Goal: Check status: Check status

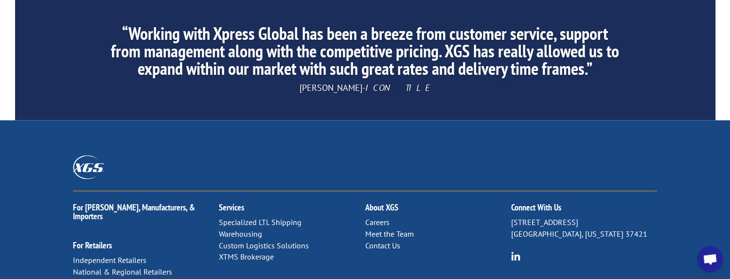
scroll to position [1794, 0]
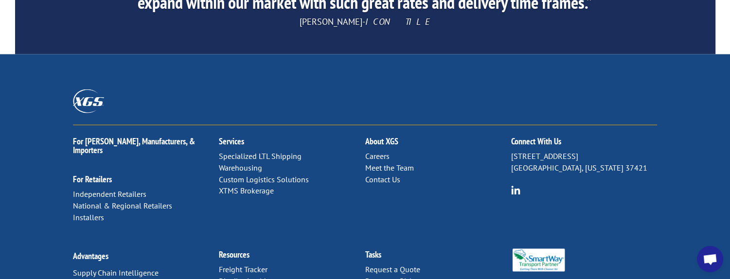
click at [389, 174] on link "Contact Us" at bounding box center [382, 179] width 35 height 10
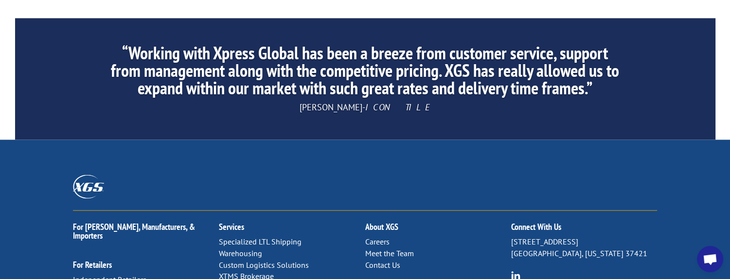
scroll to position [1794, 0]
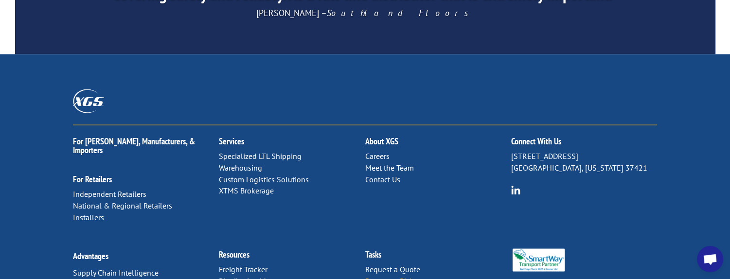
click at [385, 276] on link "Request a Pickup" at bounding box center [393, 281] width 57 height 10
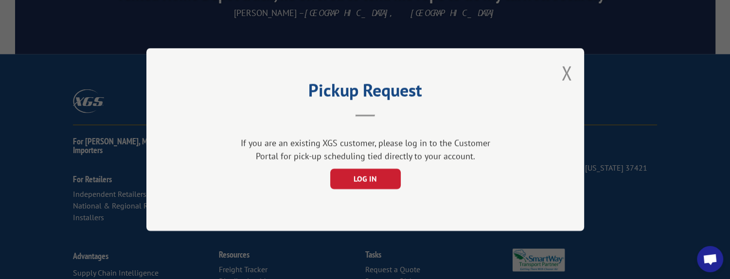
click at [564, 76] on button "Close modal" at bounding box center [566, 73] width 11 height 26
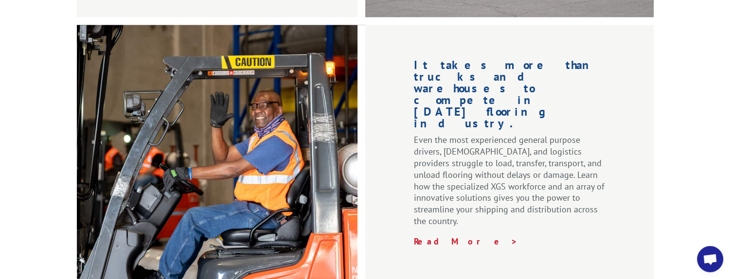
scroll to position [1259, 0]
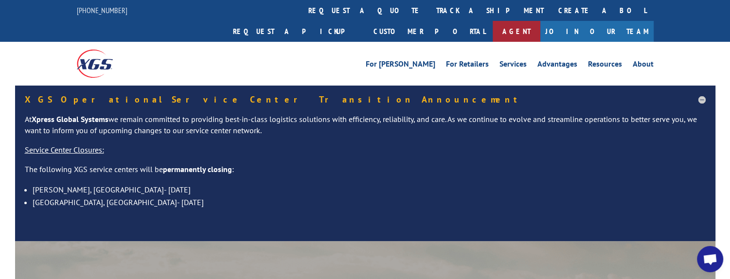
click at [540, 21] on link "Agent" at bounding box center [517, 31] width 48 height 21
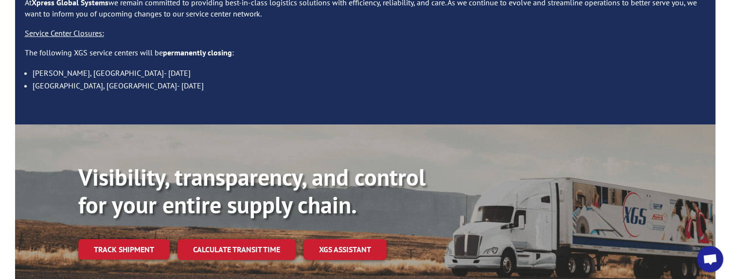
scroll to position [243, 0]
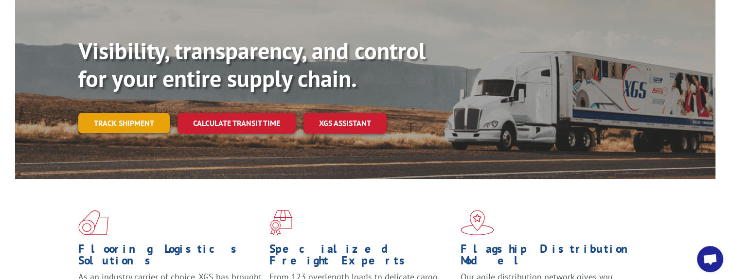
click at [136, 113] on link "Track shipment" at bounding box center [123, 123] width 91 height 20
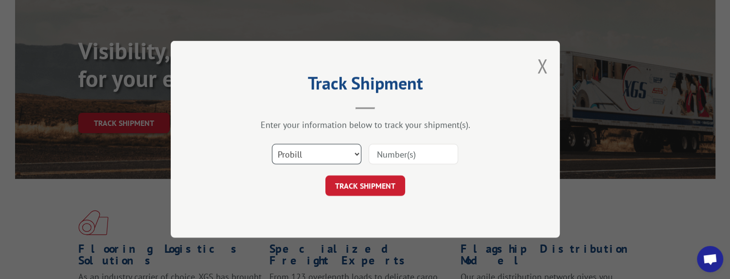
click at [356, 154] on select "Select category... Probill BOL PO" at bounding box center [316, 154] width 89 height 20
select select "bol"
click at [272, 144] on select "Select category... Probill BOL PO" at bounding box center [316, 154] width 89 height 20
click at [420, 154] on input at bounding box center [413, 154] width 89 height 20
type input "HKY760113063"
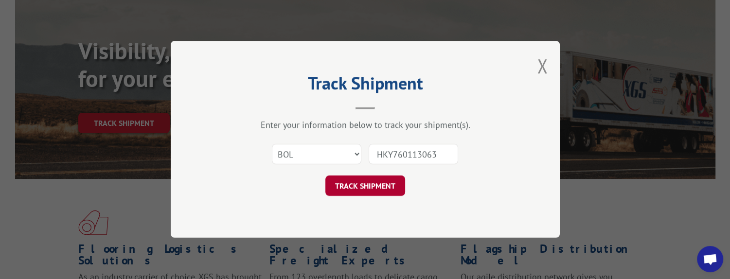
click at [348, 188] on button "TRACK SHIPMENT" at bounding box center [365, 186] width 80 height 20
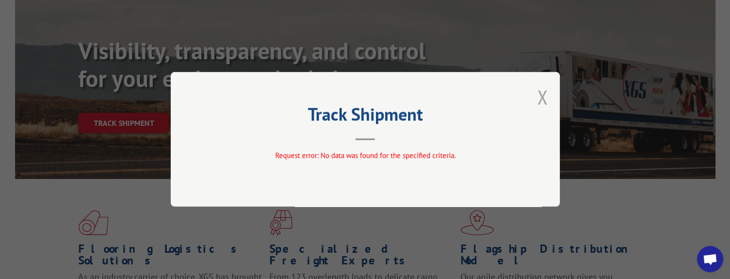
click at [538, 95] on button "Close modal" at bounding box center [542, 97] width 11 height 26
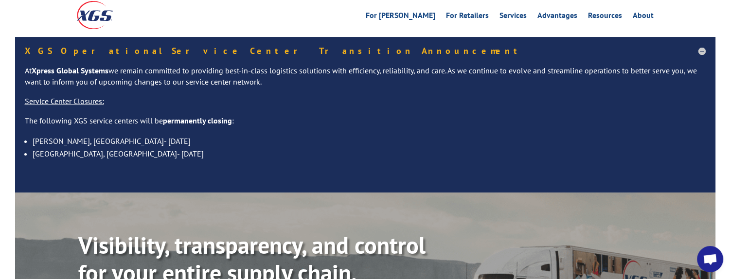
scroll to position [0, 0]
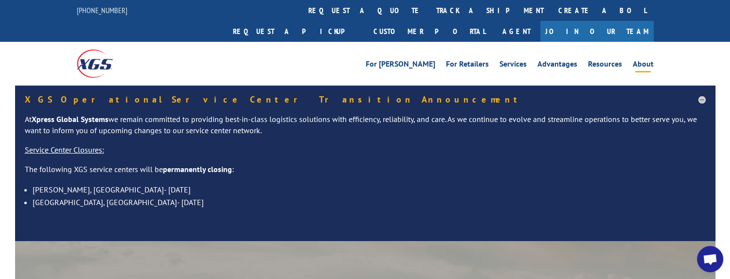
click at [646, 60] on link "About" at bounding box center [643, 65] width 21 height 11
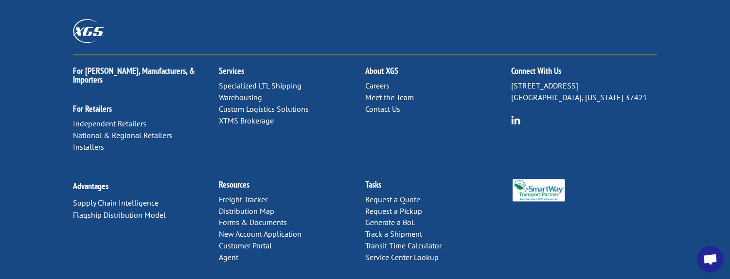
scroll to position [1416, 0]
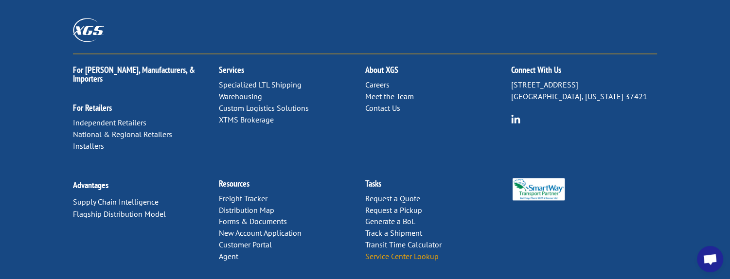
click at [406, 251] on link "Service Center Lookup" at bounding box center [401, 256] width 73 height 10
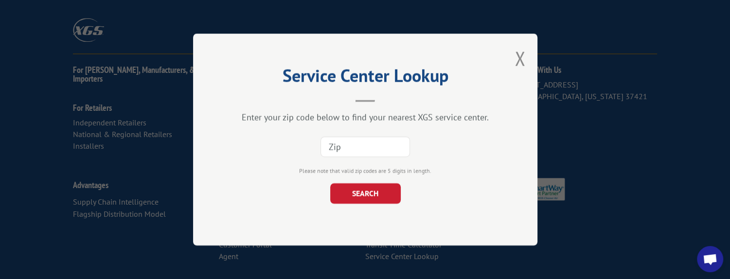
drag, startPoint x: 373, startPoint y: 147, endPoint x: 415, endPoint y: 143, distance: 41.5
click at [375, 147] on input at bounding box center [364, 147] width 89 height 20
type input "37406"
click at [369, 191] on button "SEARCH" at bounding box center [365, 193] width 71 height 20
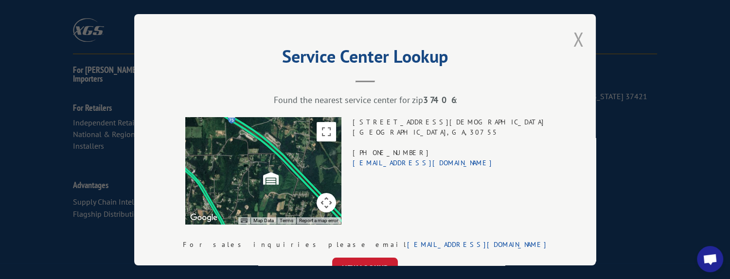
drag, startPoint x: 519, startPoint y: 39, endPoint x: 525, endPoint y: 44, distance: 7.6
click at [573, 39] on button "Close modal" at bounding box center [578, 39] width 11 height 26
